Goal: Task Accomplishment & Management: Complete application form

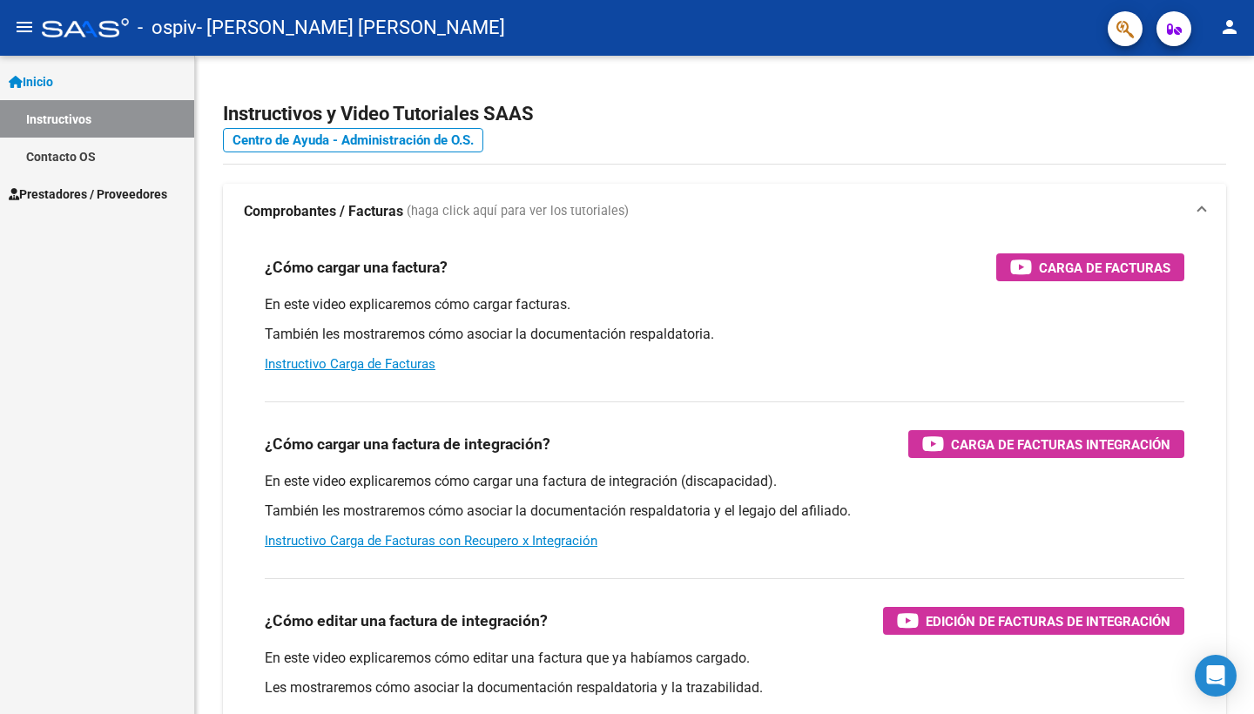
click at [25, 30] on mat-icon "menu" at bounding box center [24, 27] width 21 height 21
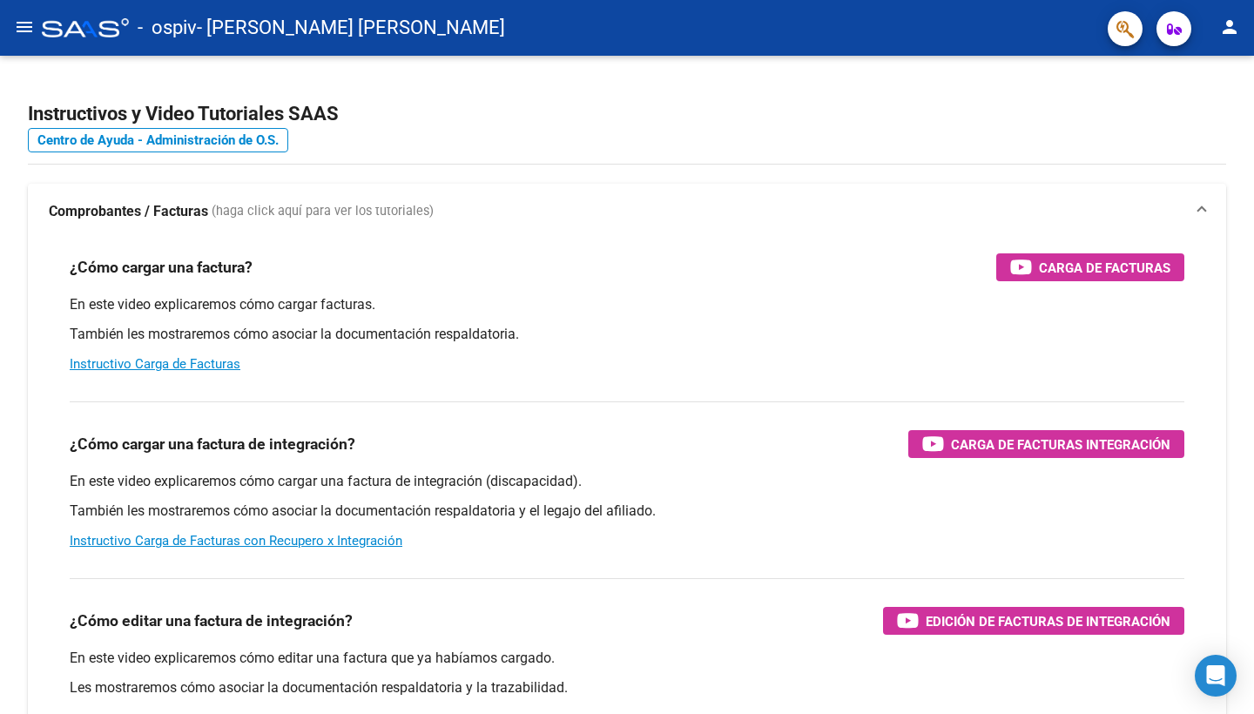
click at [34, 25] on mat-icon "menu" at bounding box center [24, 27] width 21 height 21
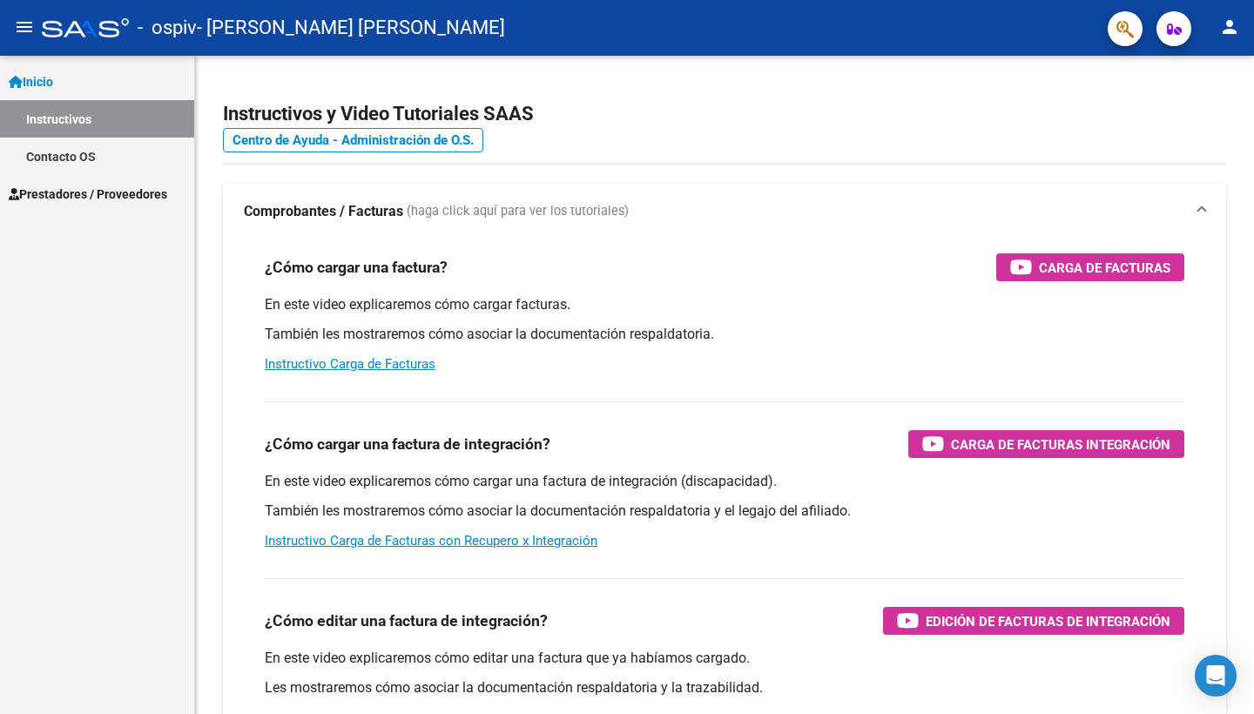
click at [71, 70] on link "Inicio" at bounding box center [97, 81] width 194 height 37
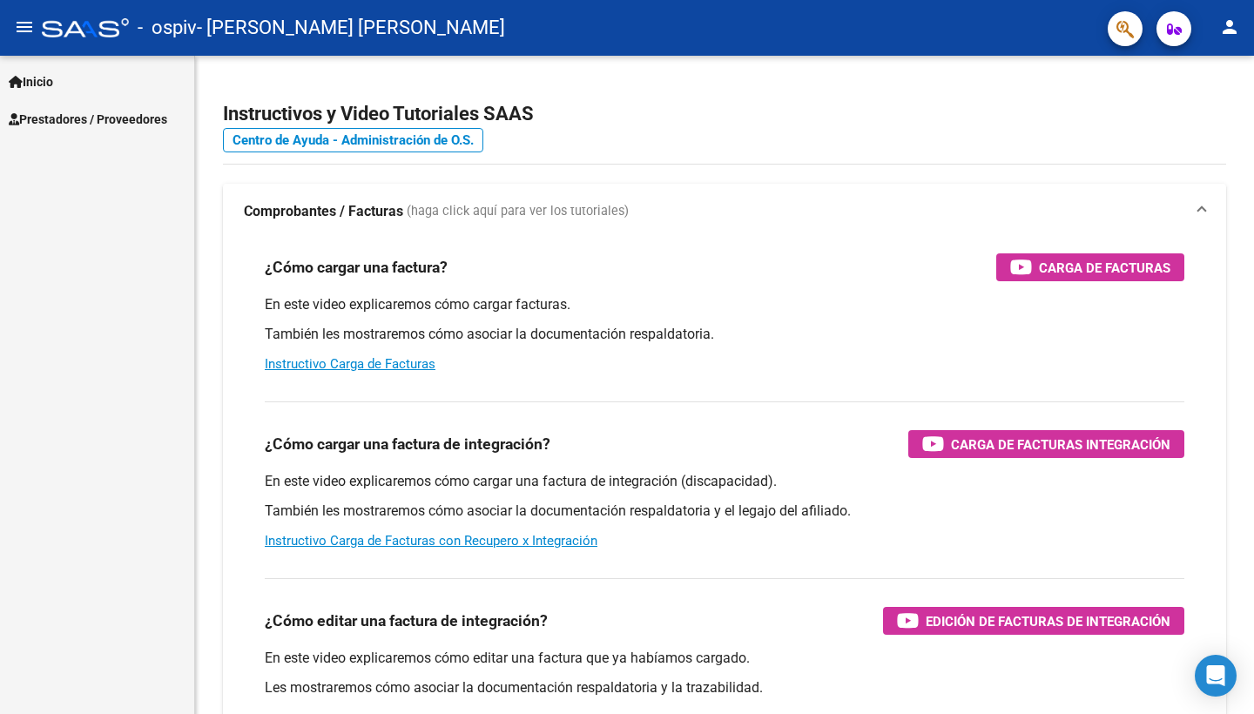
click at [70, 121] on span "Prestadores / Proveedores" at bounding box center [88, 119] width 158 height 19
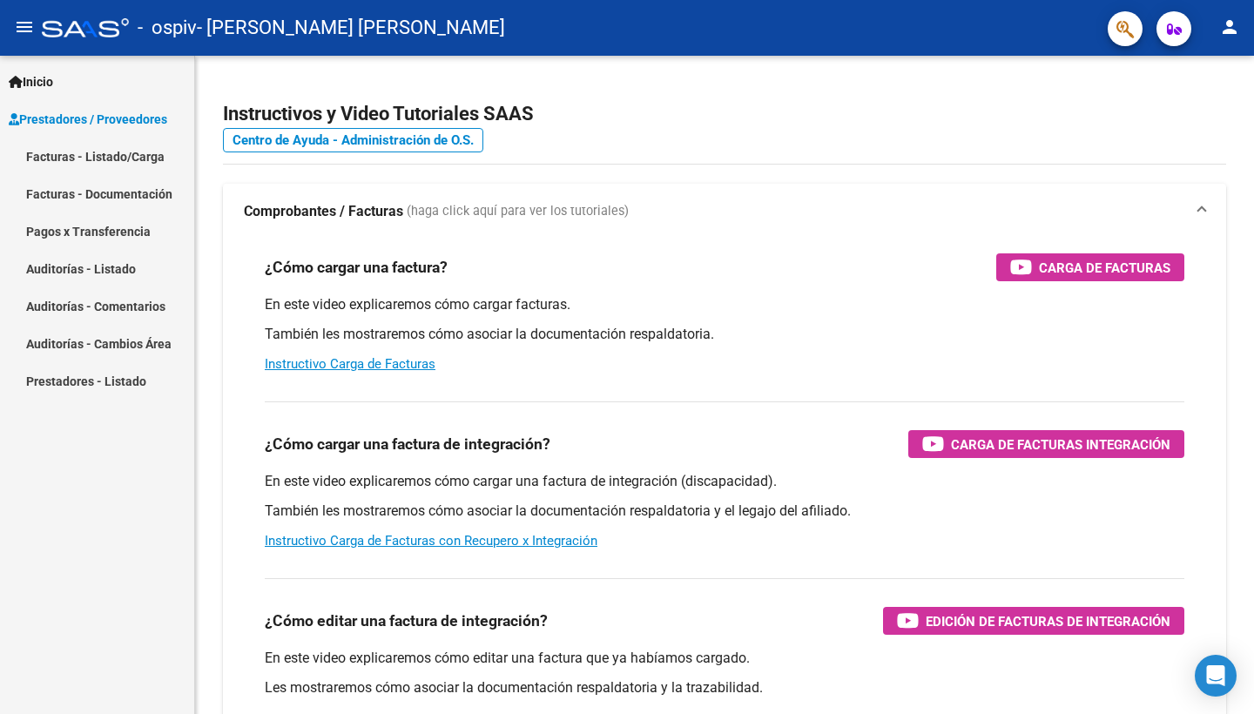
click at [106, 160] on link "Facturas - Listado/Carga" at bounding box center [97, 156] width 194 height 37
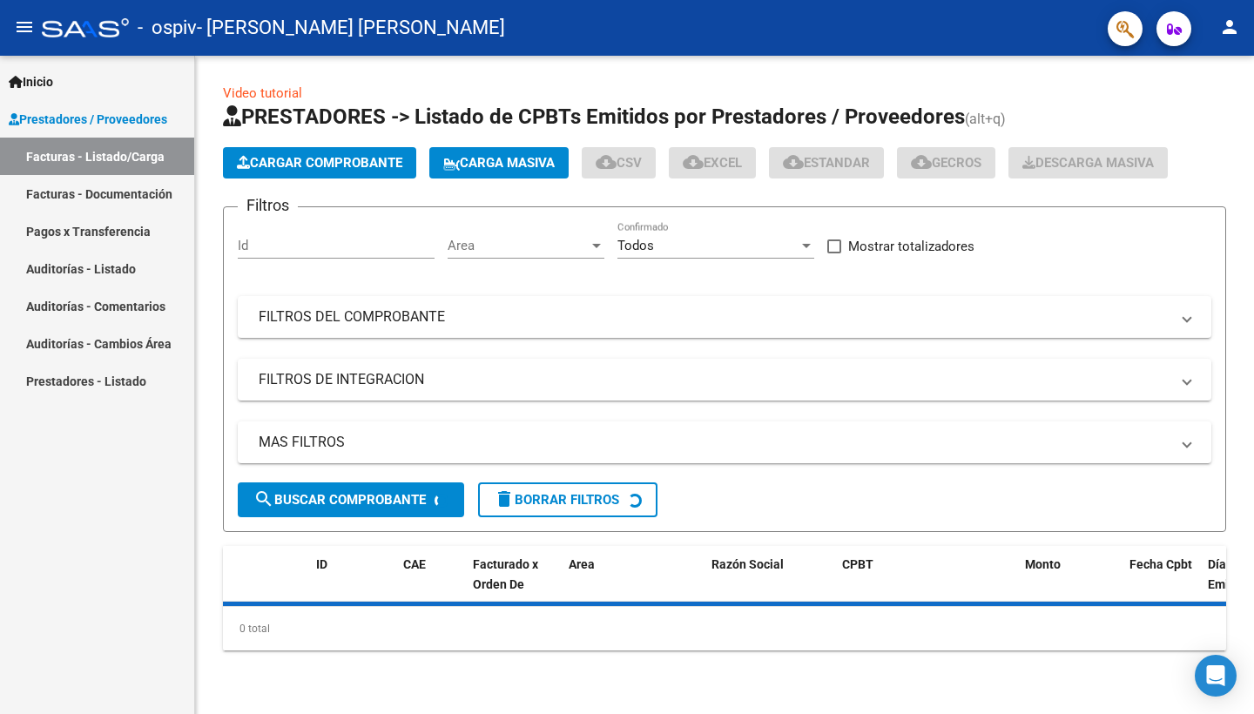
click at [380, 153] on button "Cargar Comprobante" at bounding box center [319, 162] width 193 height 31
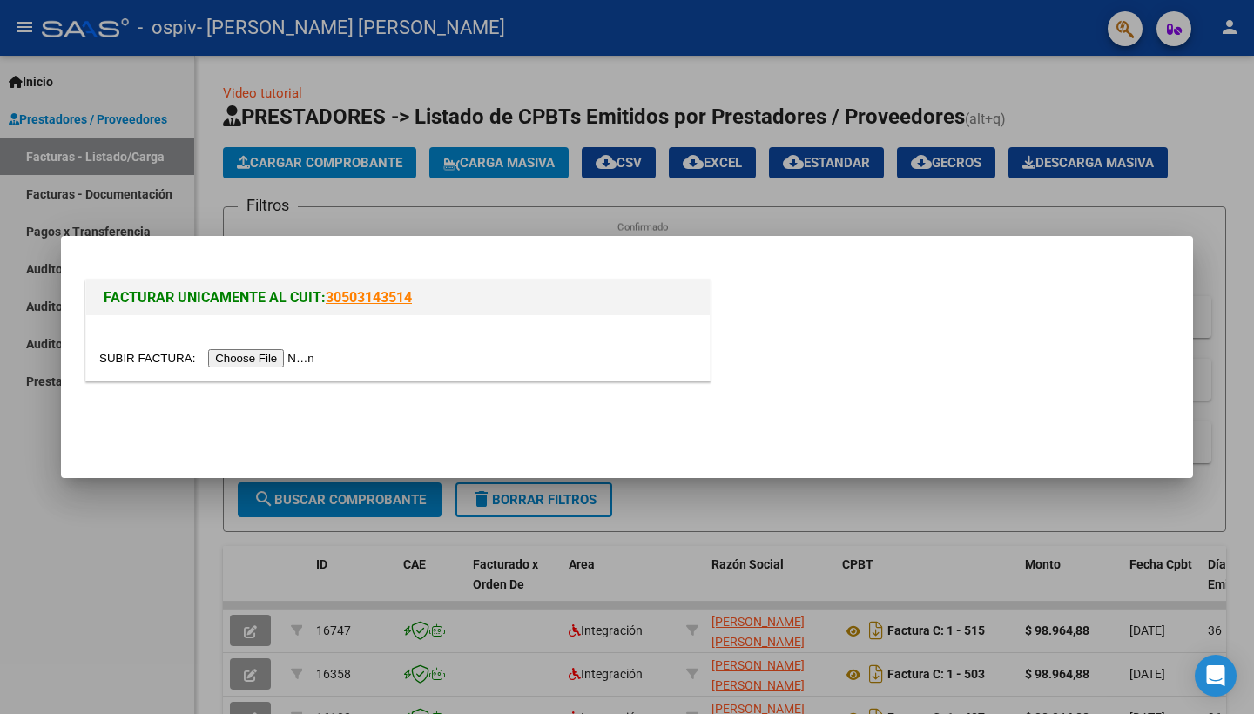
click at [243, 354] on input "file" at bounding box center [209, 358] width 220 height 18
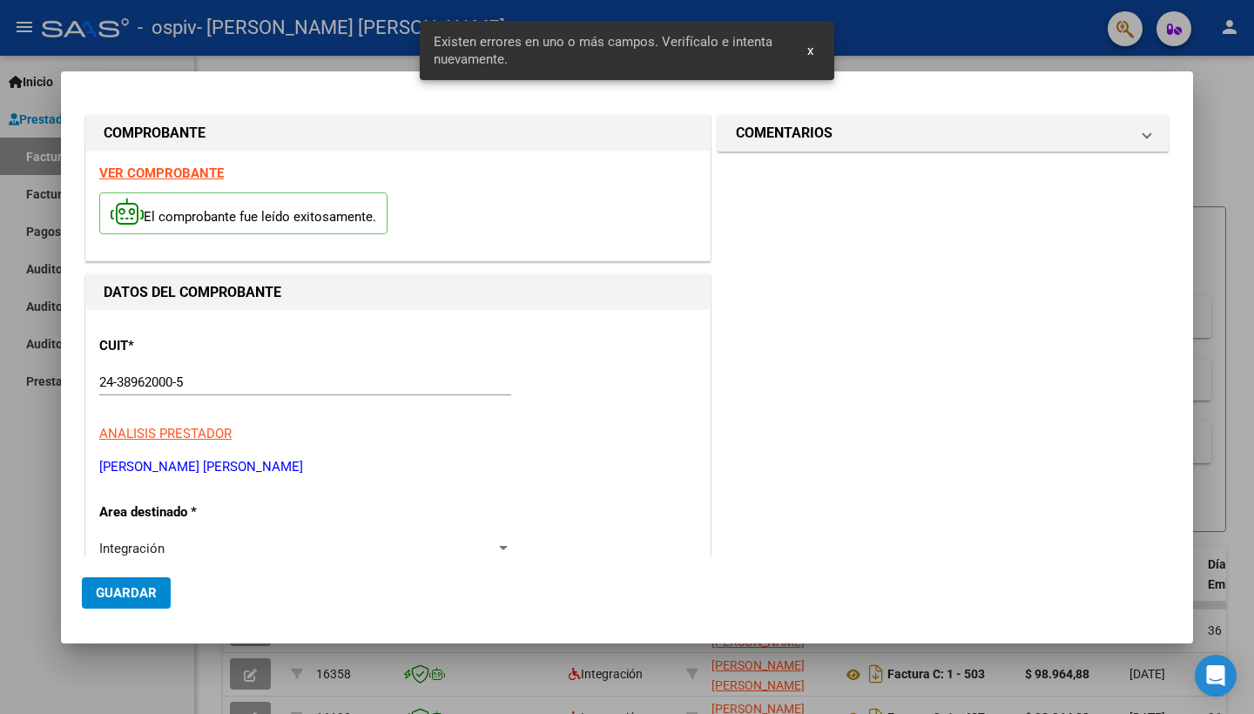
scroll to position [339, 0]
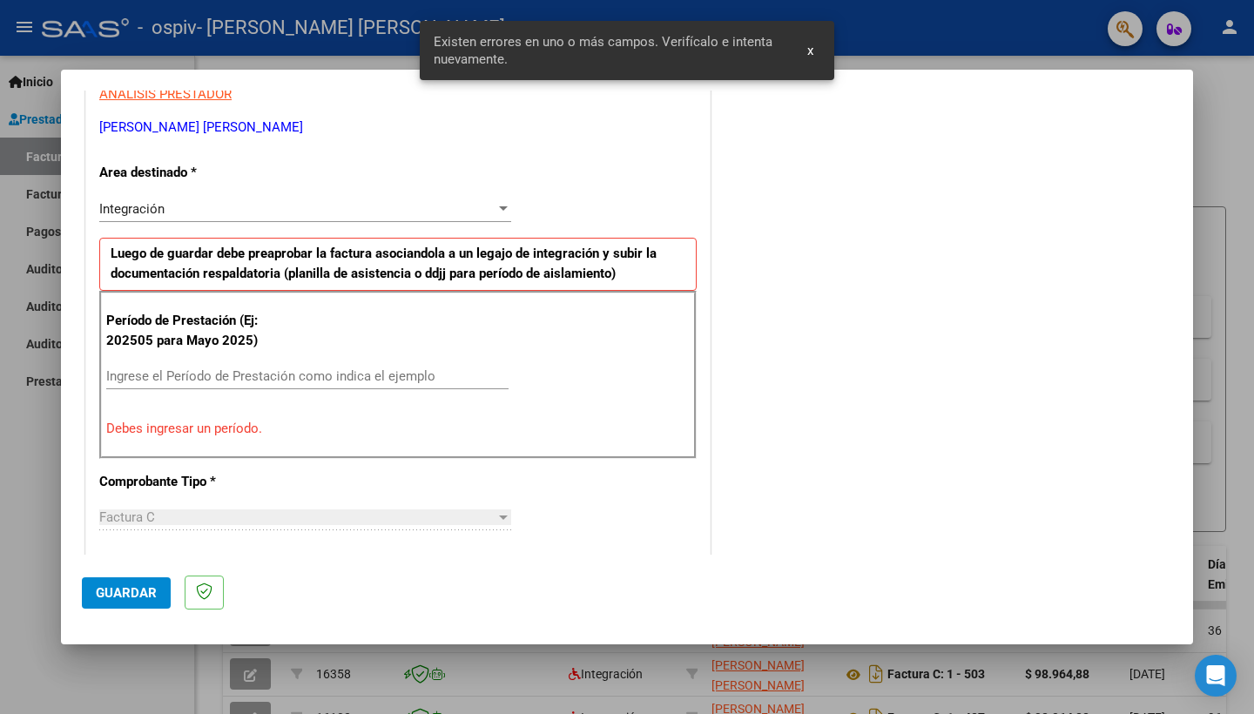
click at [327, 368] on input "Ingrese el Período de Prestación como indica el ejemplo" at bounding box center [307, 376] width 402 height 16
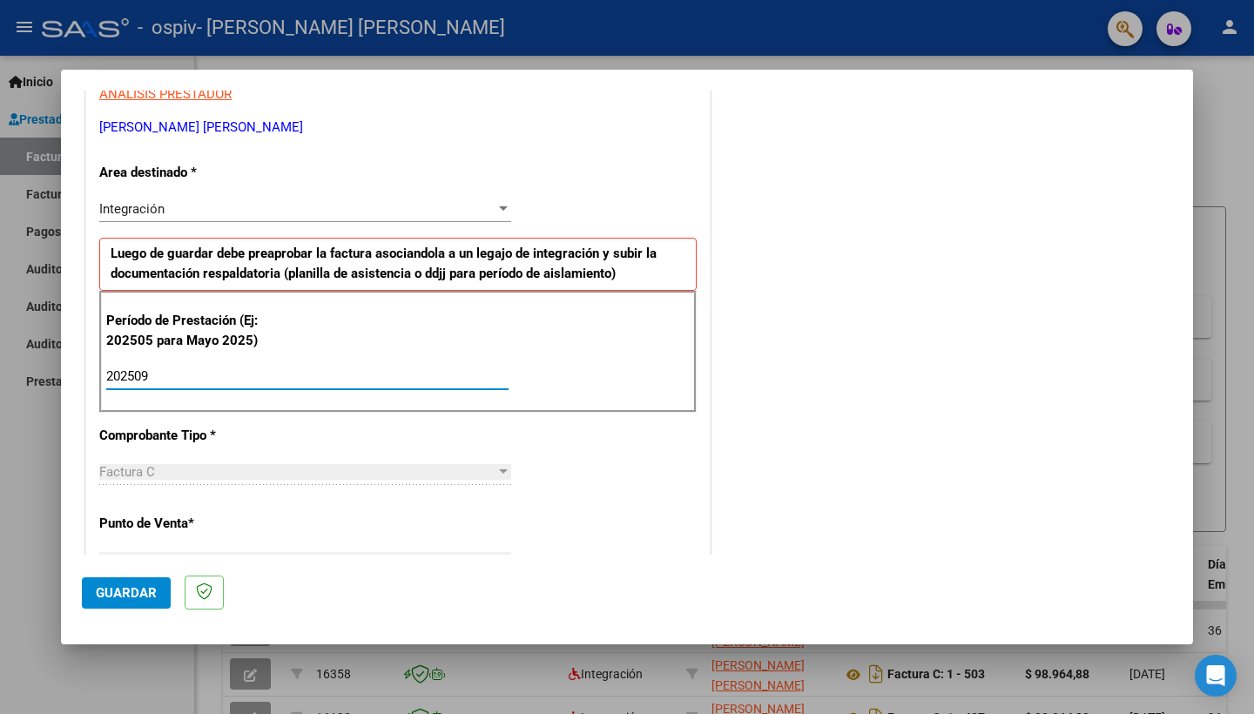
type input "202509"
click at [572, 411] on div "CUIT * 24-38962000-5 Ingresar CUIT ANALISIS PRESTADOR [PERSON_NAME] [PERSON_NAM…" at bounding box center [397, 625] width 623 height 1310
click at [629, 472] on div "CUIT * 24-38962000-5 Ingresar CUIT ANALISIS PRESTADOR [PERSON_NAME] [PERSON_NAM…" at bounding box center [397, 625] width 623 height 1310
click at [128, 592] on span "Guardar" at bounding box center [126, 593] width 61 height 16
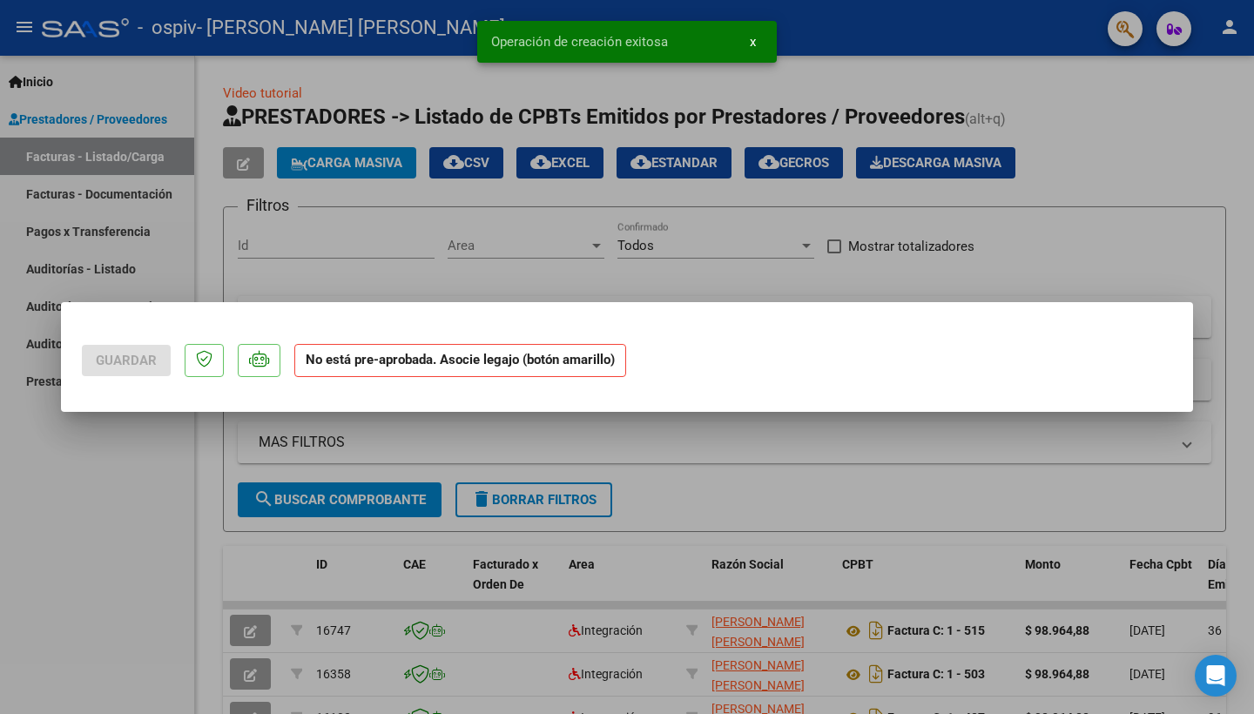
scroll to position [0, 0]
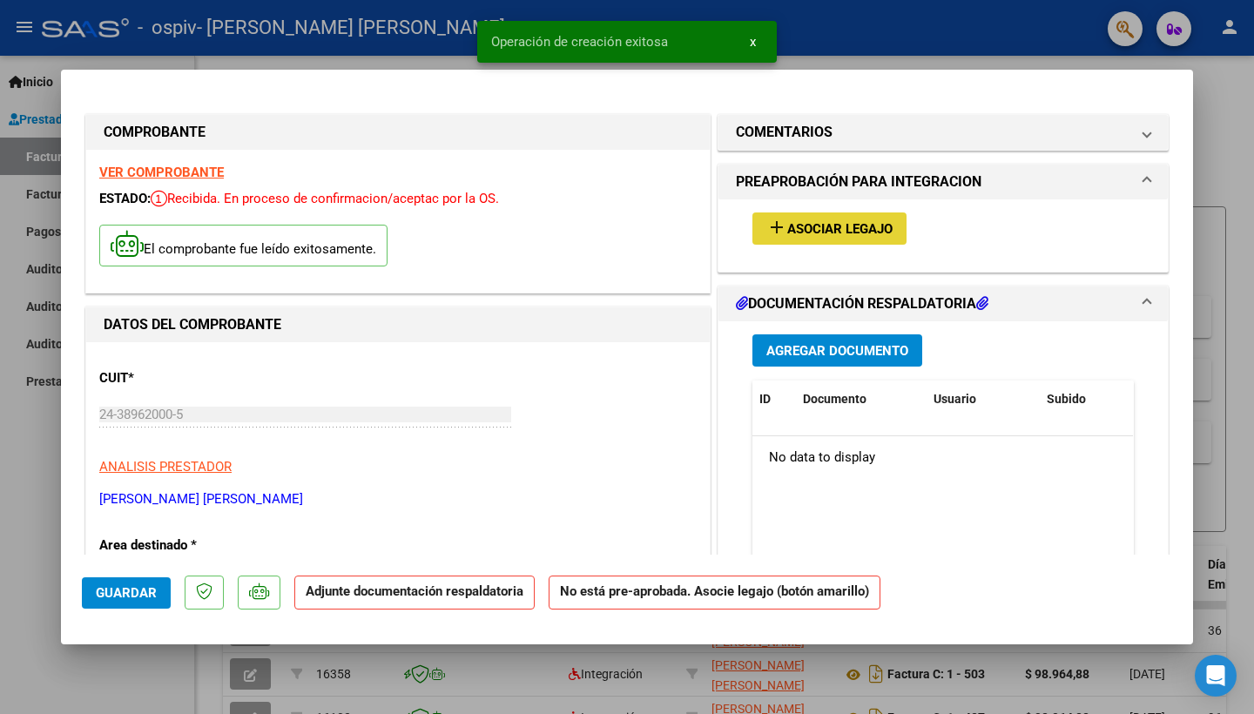
click at [804, 241] on button "add Asociar Legajo" at bounding box center [829, 228] width 154 height 32
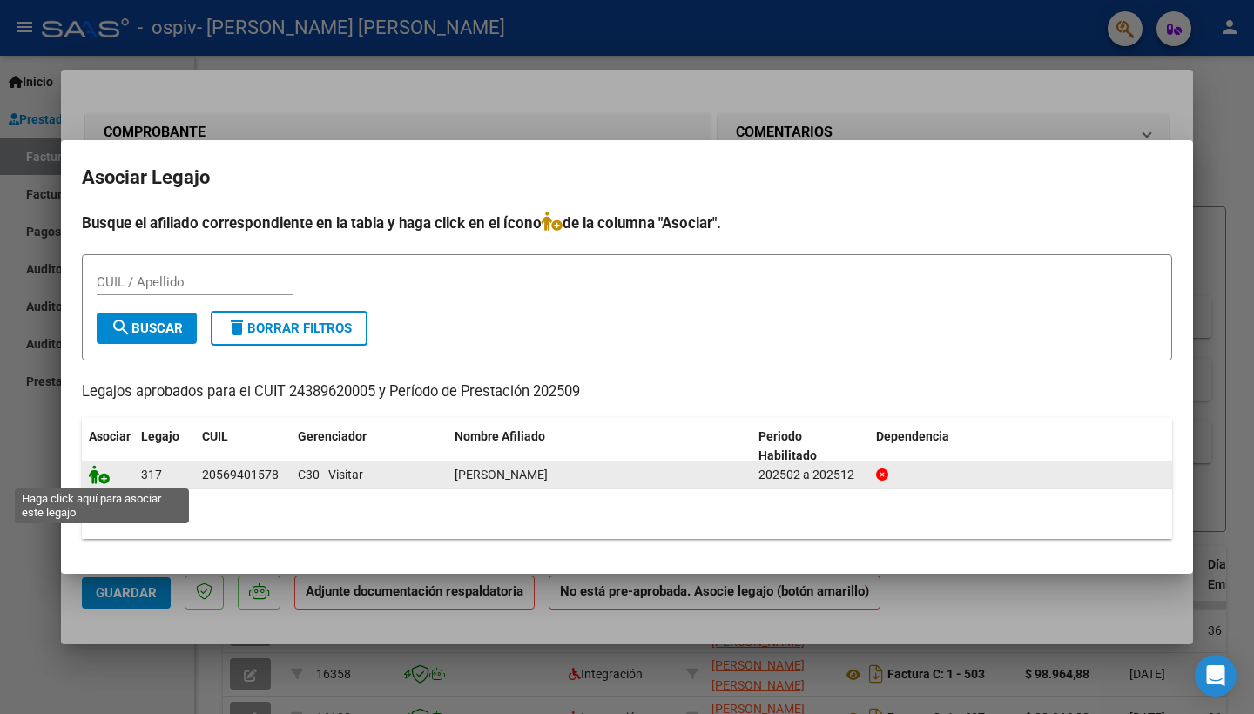
click at [102, 478] on icon at bounding box center [99, 474] width 21 height 19
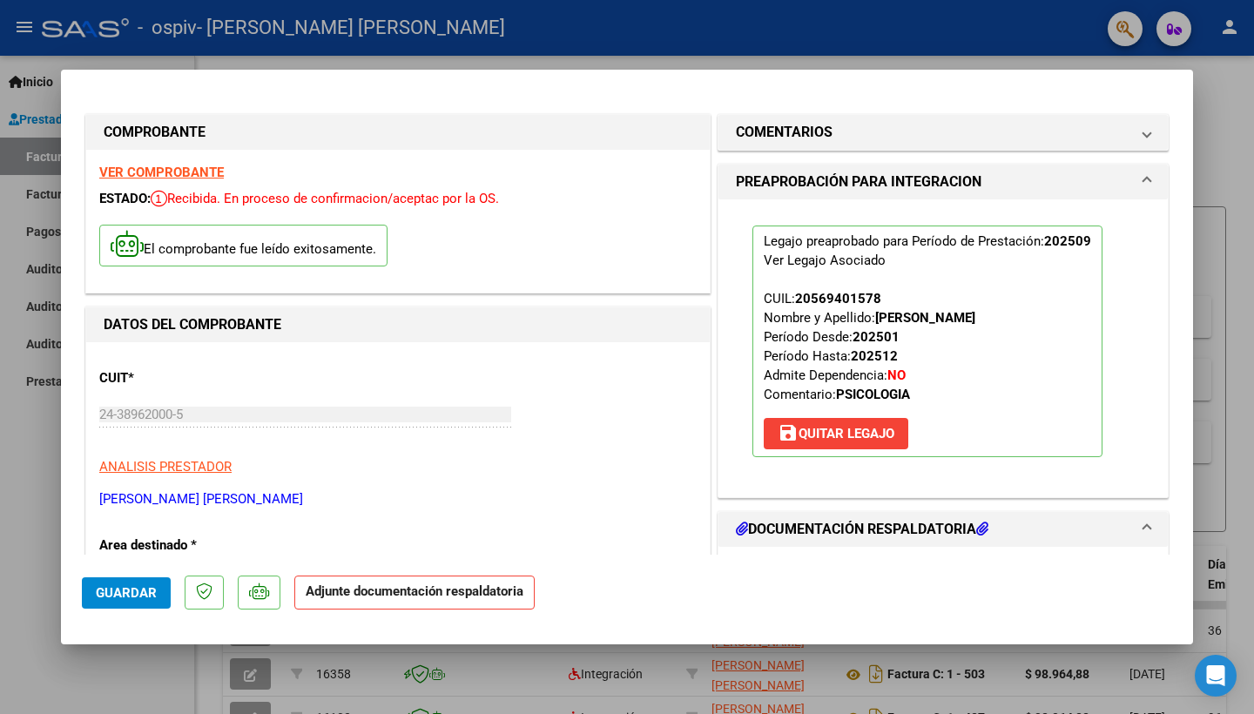
click at [1175, 457] on mat-dialog-content "COMPROBANTE VER COMPROBANTE ESTADO: Recibida. En proceso de confirmacion/acepta…" at bounding box center [627, 323] width 1132 height 464
click at [1017, 524] on mat-panel-title "DOCUMENTACIÓN RESPALDATORIA" at bounding box center [932, 529] width 393 height 21
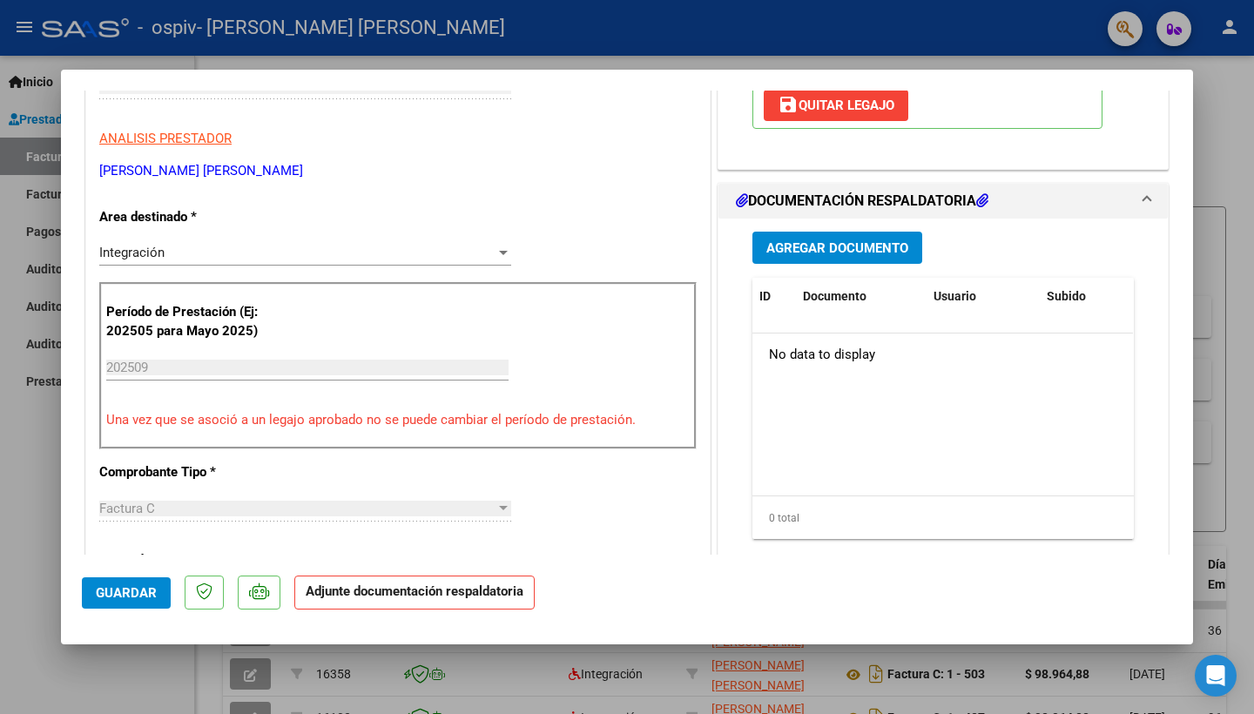
scroll to position [363, 0]
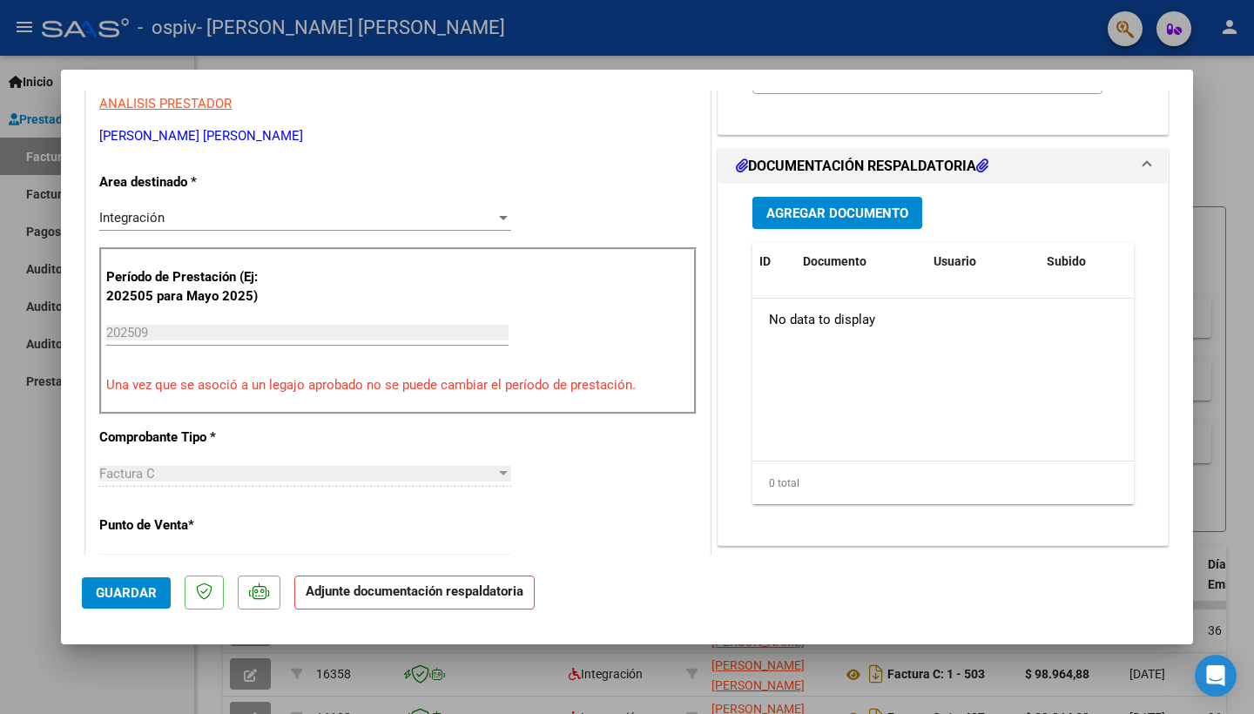
click at [830, 212] on span "Agregar Documento" at bounding box center [837, 213] width 142 height 16
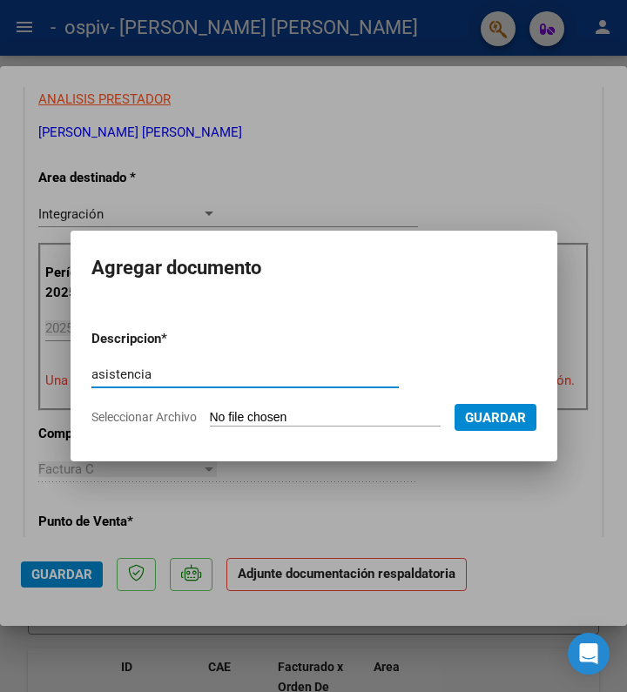
type input "asistencia"
click at [237, 410] on input "Seleccionar Archivo" at bounding box center [325, 418] width 231 height 17
type input "C:\fakepath\Asistencia septiembre [PERSON_NAME] 2025.pdf"
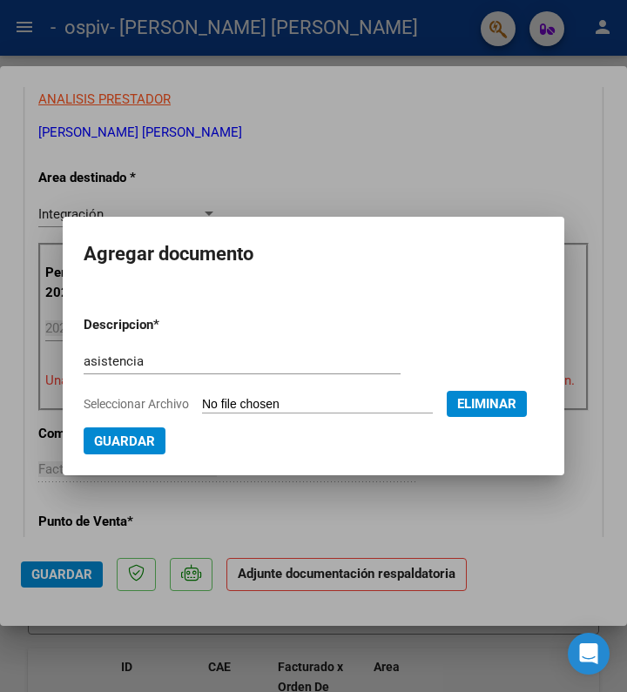
click at [155, 442] on span "Guardar" at bounding box center [124, 442] width 61 height 16
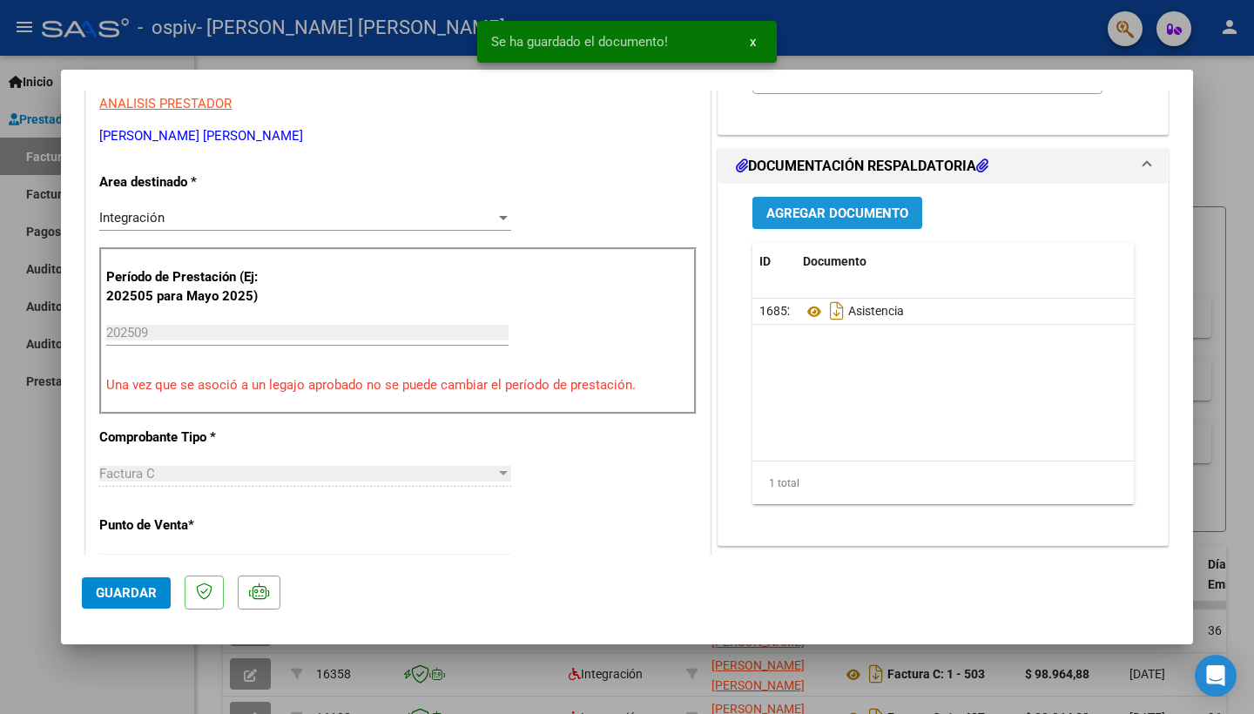
click at [844, 218] on span "Agregar Documento" at bounding box center [837, 213] width 142 height 16
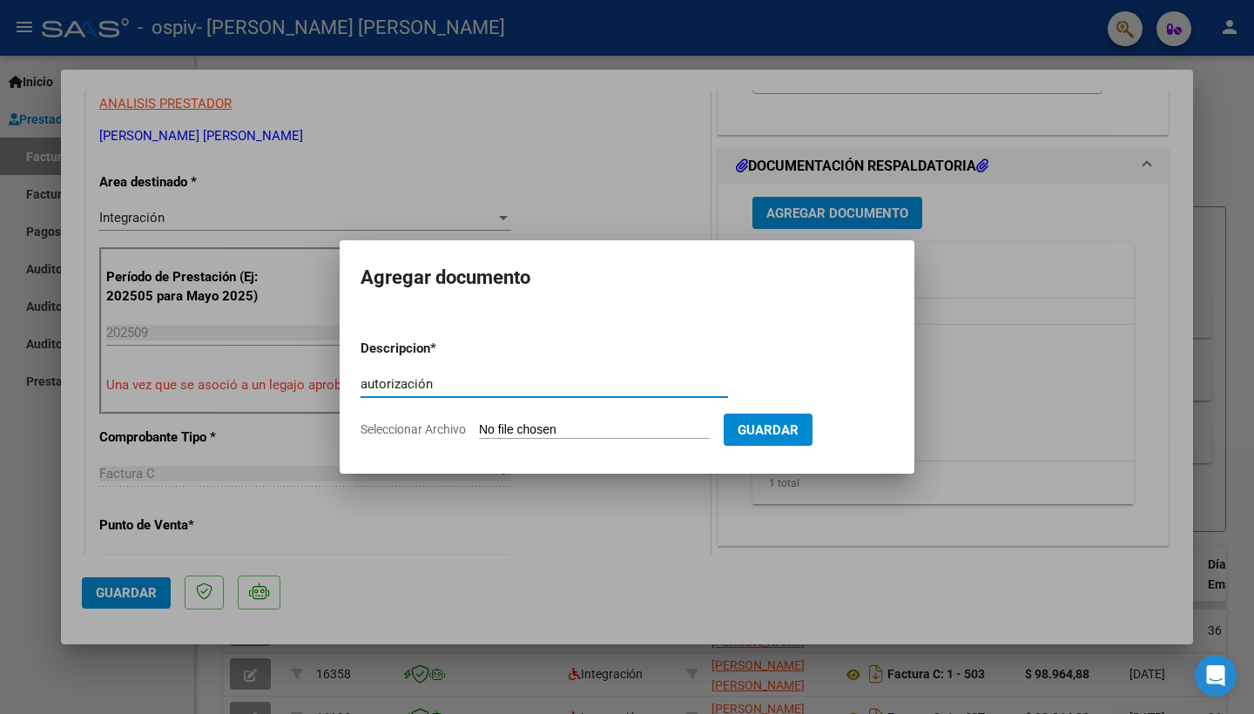
type input "autorización"
click at [559, 422] on input "Seleccionar Archivo" at bounding box center [594, 430] width 231 height 17
type input "C:\fakepath\Autorización [PERSON_NAME] 2025.pdf"
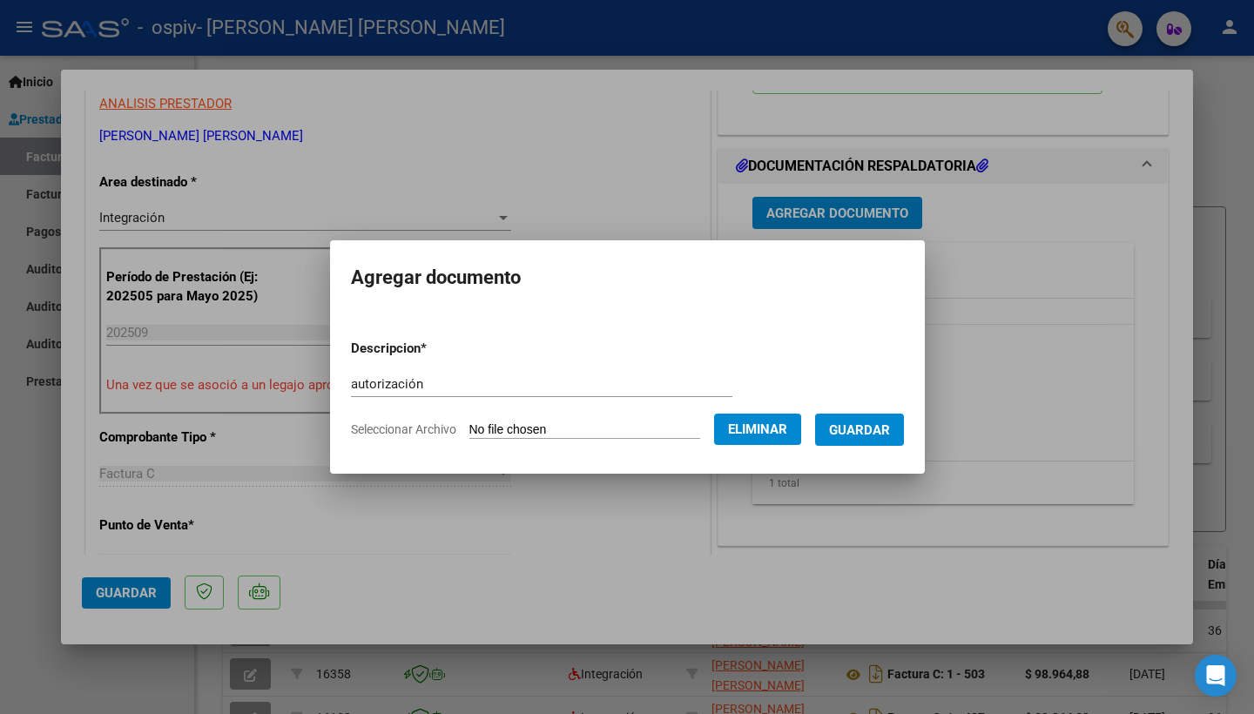
click at [878, 446] on button "Guardar" at bounding box center [859, 430] width 89 height 32
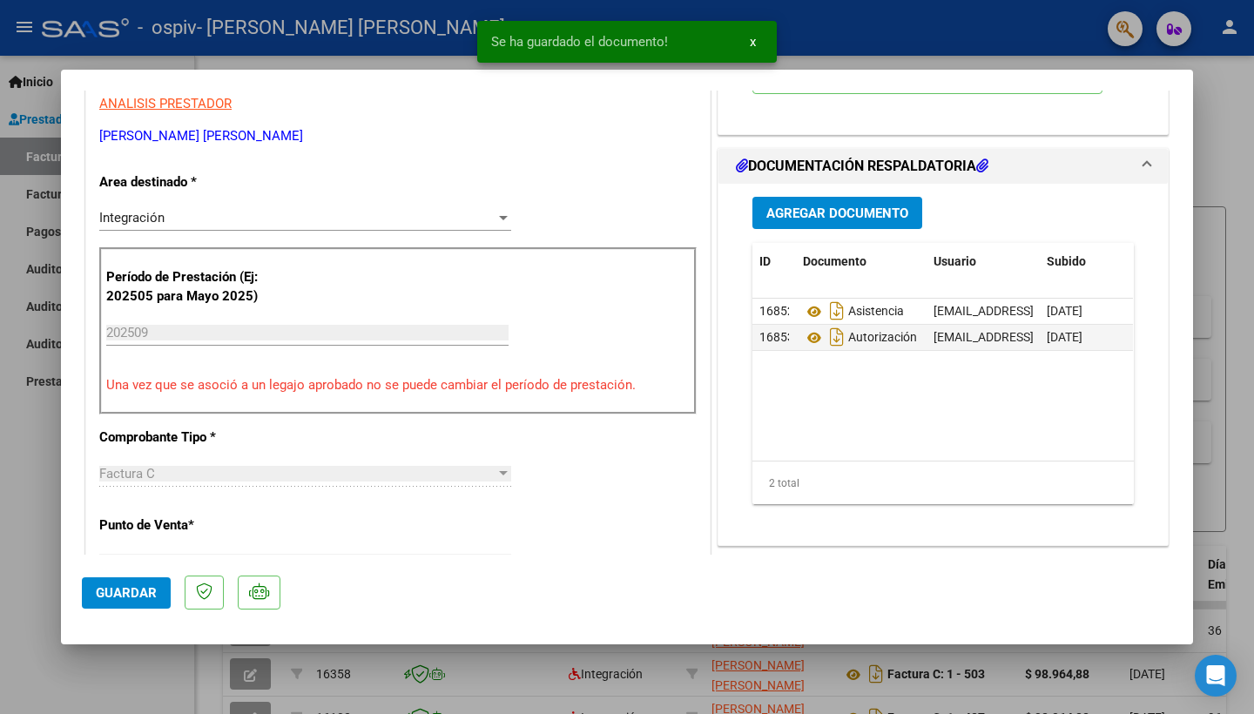
click at [666, 463] on div "CUIT * 24-38962000-5 Ingresar CUIT ANALISIS PRESTADOR [PERSON_NAME] [PERSON_NAM…" at bounding box center [397, 630] width 623 height 1302
click at [662, 471] on div "CUIT * 24-38962000-5 Ingresar CUIT ANALISIS PRESTADOR [PERSON_NAME] [PERSON_NAM…" at bounding box center [397, 630] width 623 height 1302
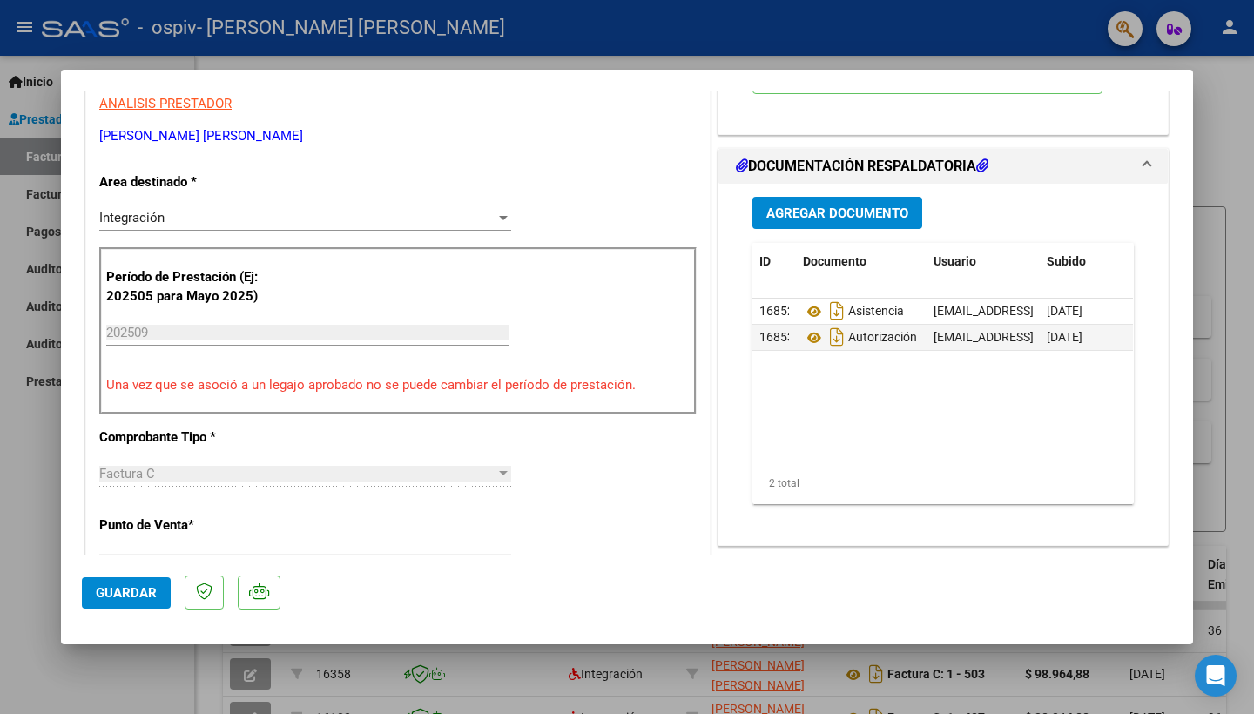
click at [135, 594] on span "Guardar" at bounding box center [126, 593] width 61 height 16
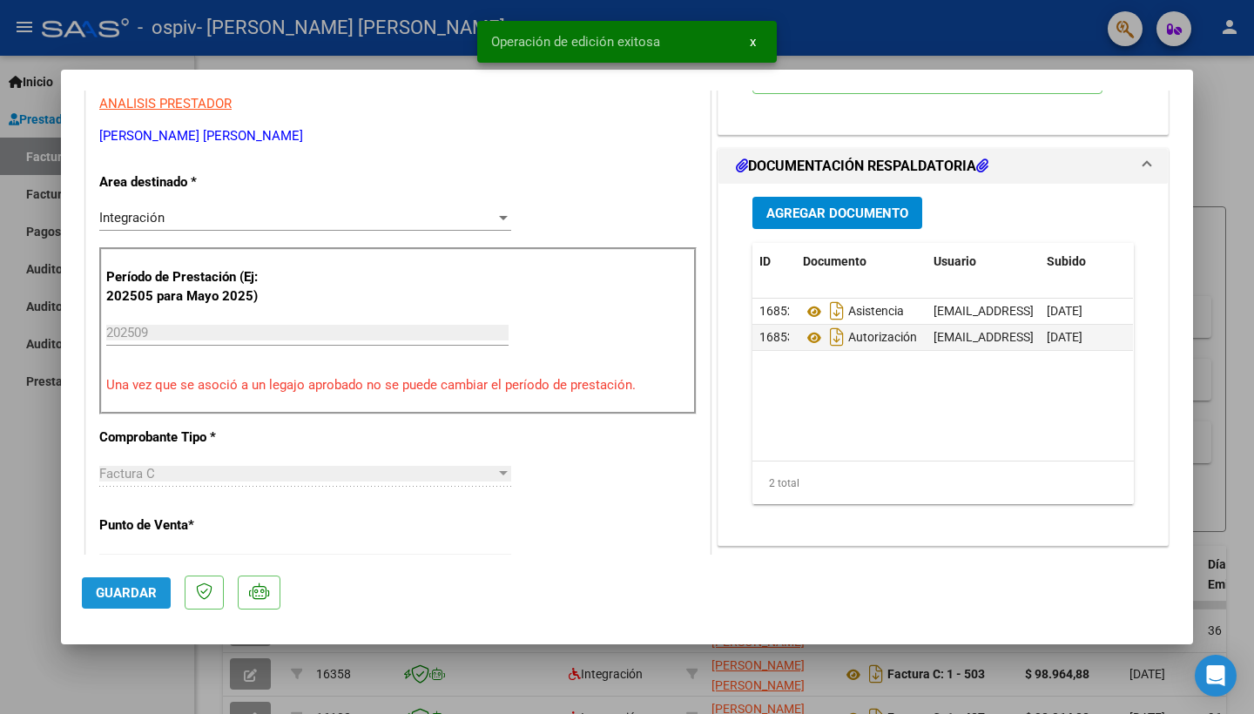
click at [135, 594] on span "Guardar" at bounding box center [126, 593] width 61 height 16
click at [0, 562] on div at bounding box center [627, 357] width 1254 height 714
type input "$ 0,00"
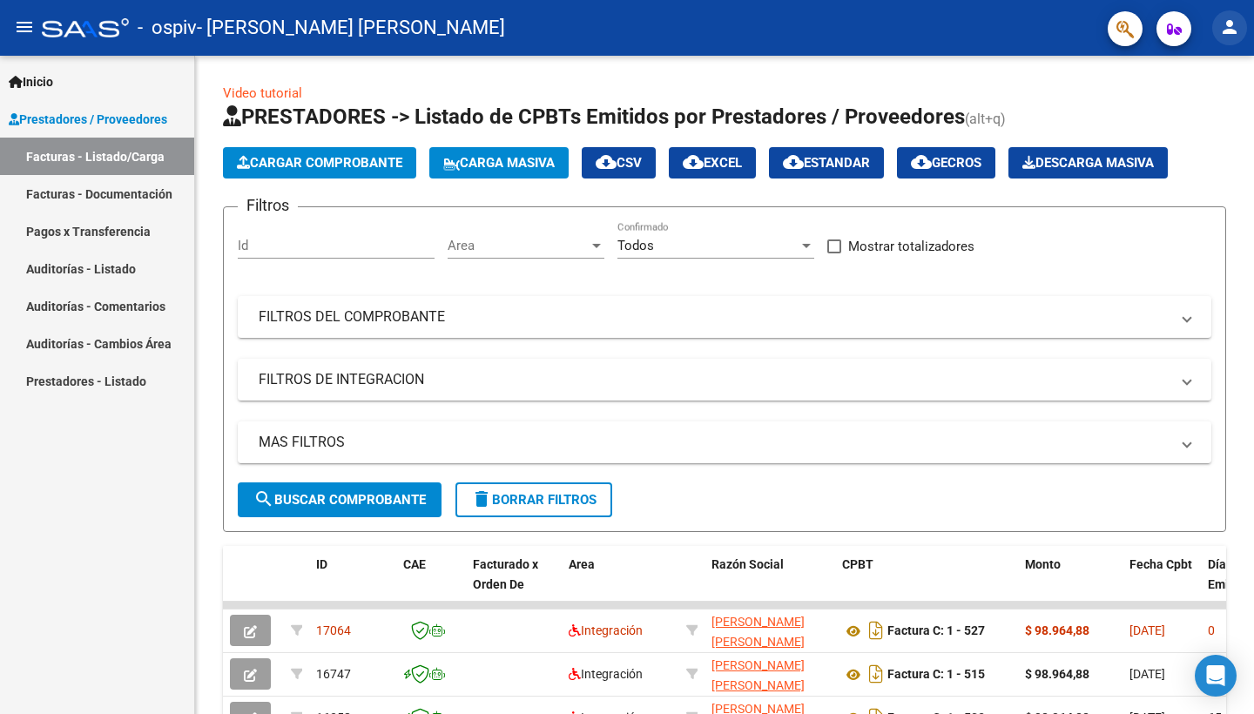
click at [1234, 42] on button "person" at bounding box center [1229, 27] width 35 height 35
click at [1185, 115] on button "exit_to_app Salir" at bounding box center [1193, 115] width 106 height 42
